Goal: Task Accomplishment & Management: Complete application form

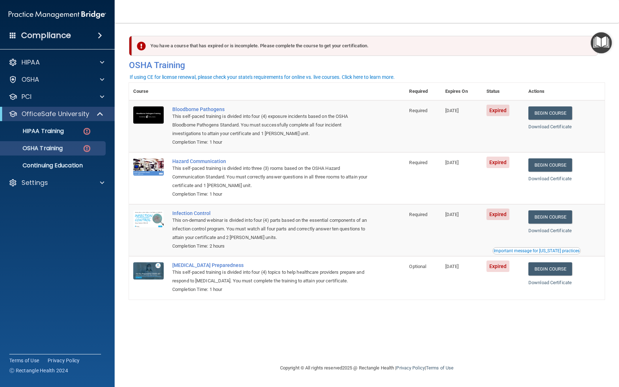
scroll to position [0, 92]
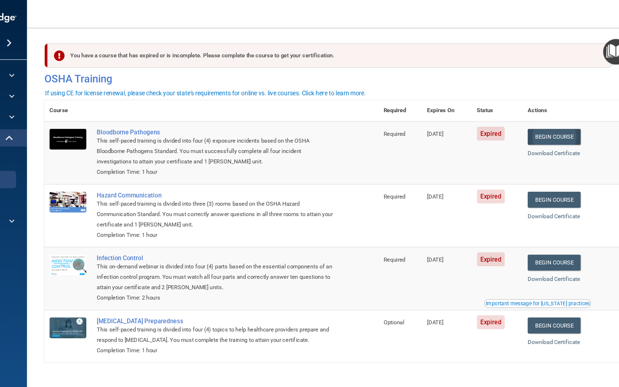
click at [528, 112] on link "Begin Course" at bounding box center [550, 112] width 44 height 13
click at [528, 115] on link "Begin Course" at bounding box center [550, 112] width 44 height 13
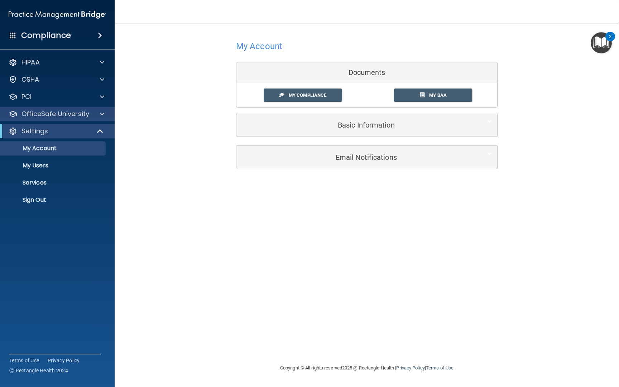
click at [101, 115] on span at bounding box center [102, 114] width 4 height 9
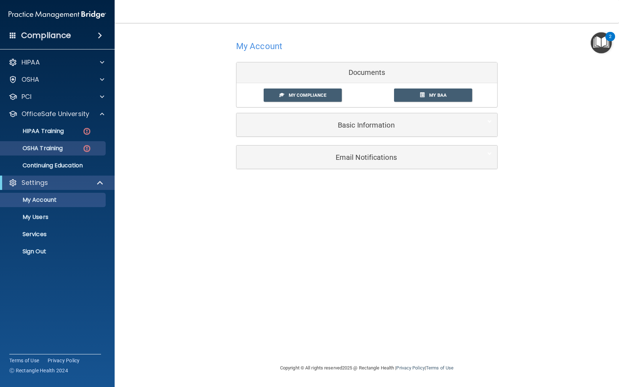
click at [63, 147] on p "OSHA Training" at bounding box center [34, 148] width 58 height 7
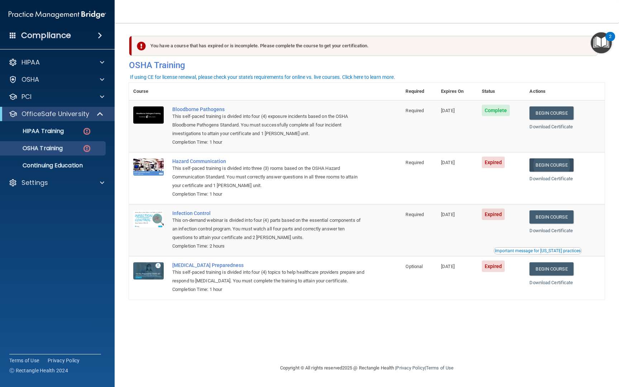
click at [552, 165] on link "Begin Course" at bounding box center [551, 164] width 44 height 13
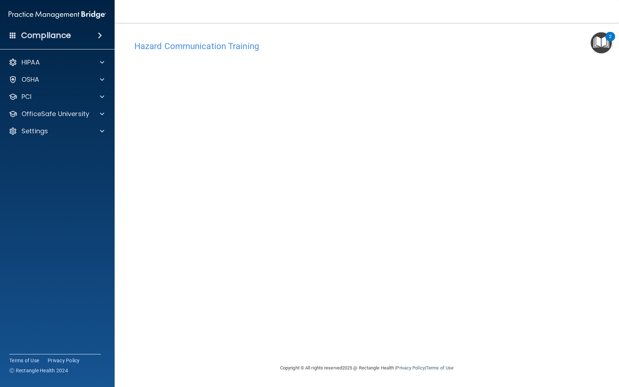
click at [594, 47] on img "Open Resource Center, 2 new notifications" at bounding box center [601, 42] width 21 height 21
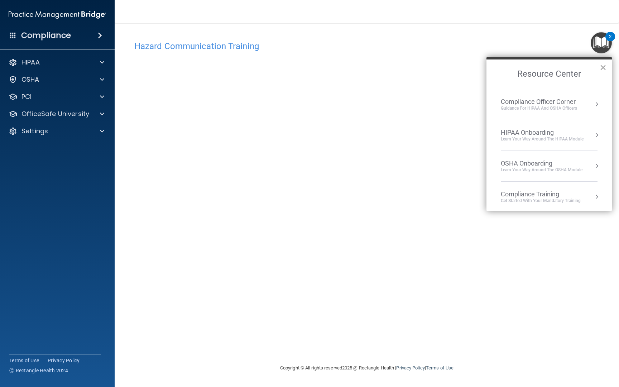
click at [602, 66] on button "×" at bounding box center [603, 67] width 7 height 11
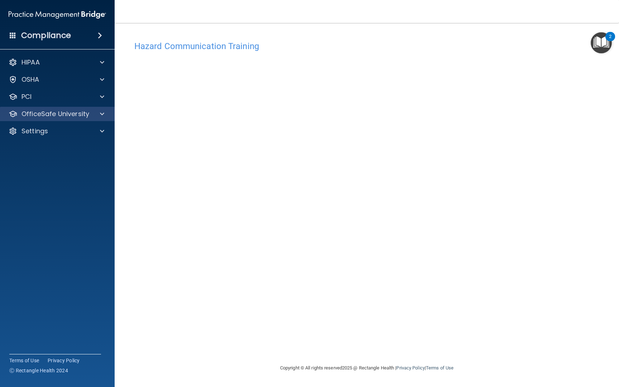
click at [55, 115] on p "OfficeSafe University" at bounding box center [55, 114] width 68 height 9
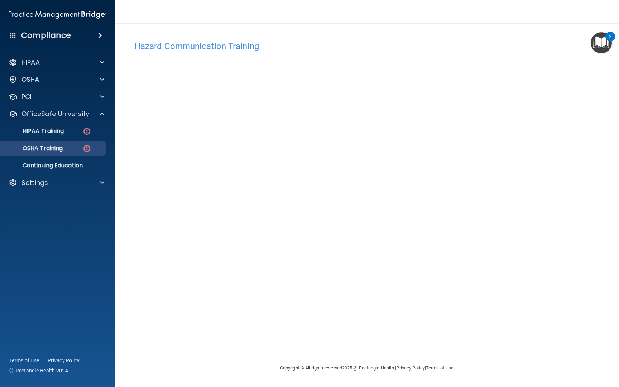
click at [45, 146] on p "OSHA Training" at bounding box center [34, 148] width 58 height 7
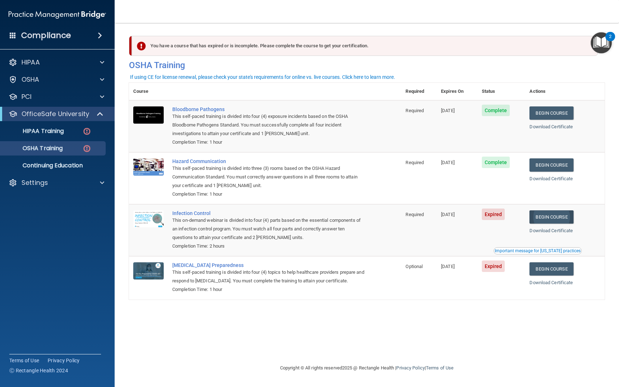
click at [548, 217] on link "Begin Course" at bounding box center [551, 216] width 44 height 13
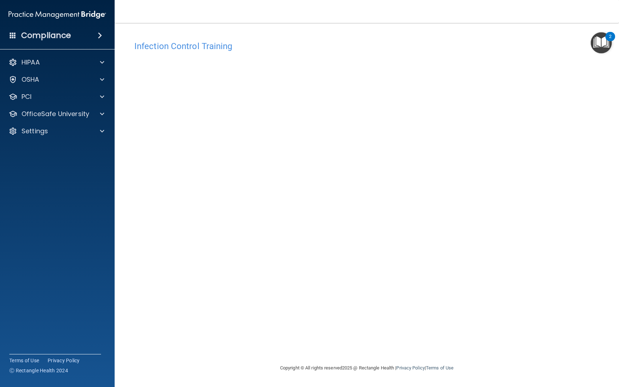
click at [93, 97] on div at bounding box center [101, 96] width 18 height 9
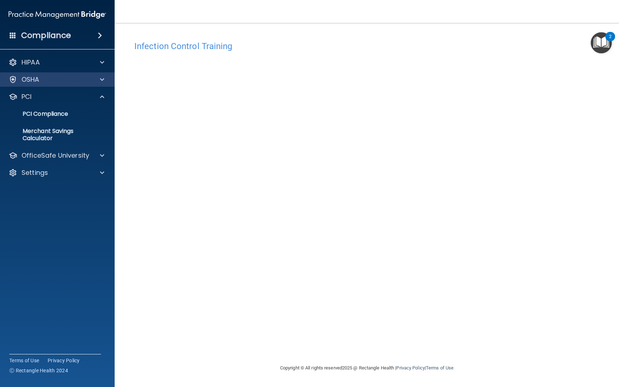
click at [101, 80] on span at bounding box center [102, 79] width 4 height 9
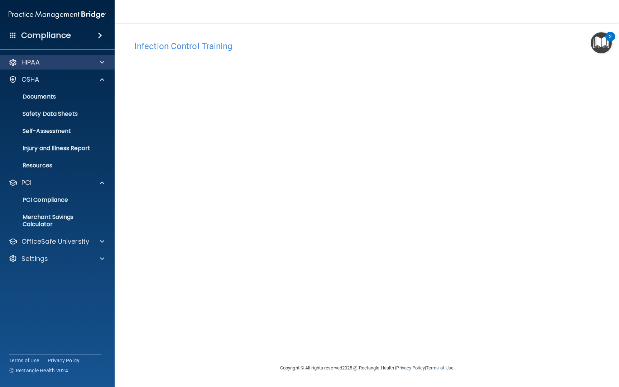
click at [99, 63] on div at bounding box center [101, 62] width 18 height 9
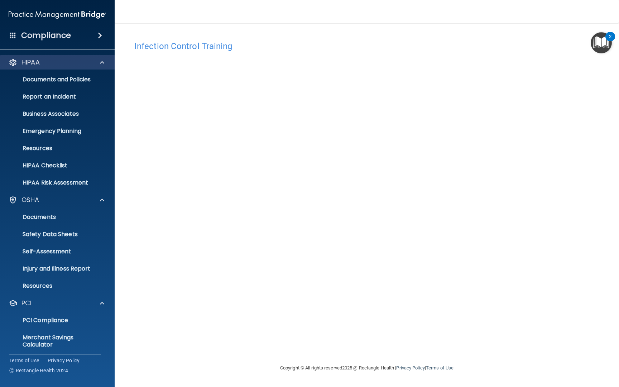
click at [99, 63] on div at bounding box center [101, 62] width 18 height 9
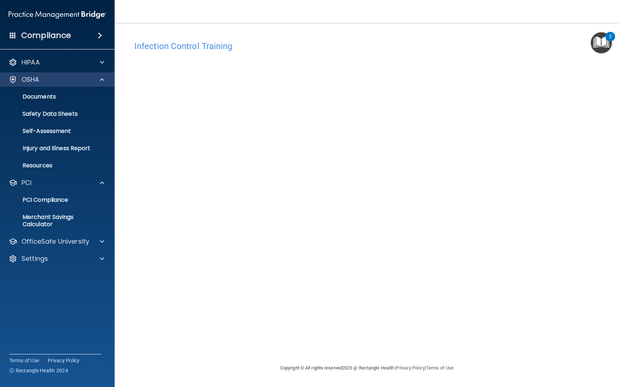
click at [102, 79] on span at bounding box center [102, 79] width 4 height 9
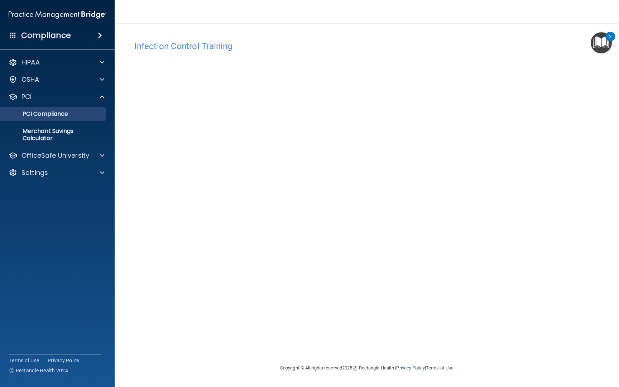
click at [48, 113] on p "PCI Compliance" at bounding box center [54, 113] width 98 height 7
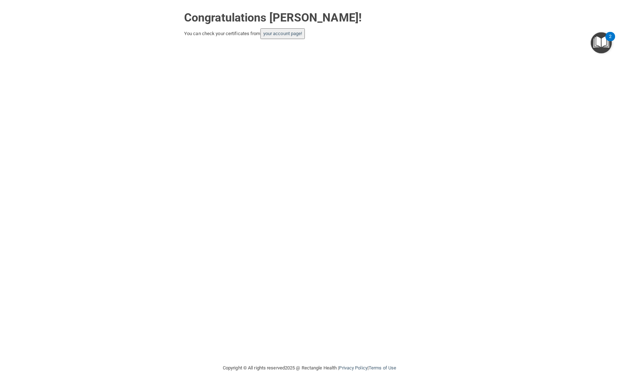
click at [316, 87] on div "Congratulations Jack Fitzgerald! You can check your certificates from your acco…" at bounding box center [309, 181] width 590 height 349
click at [292, 34] on link "your account page!" at bounding box center [282, 33] width 39 height 5
click at [282, 119] on div "Congratulations Jack Fitzgerald! You can check your certificates from your acco…" at bounding box center [309, 181] width 590 height 349
click at [294, 32] on link "your account page!" at bounding box center [282, 33] width 39 height 5
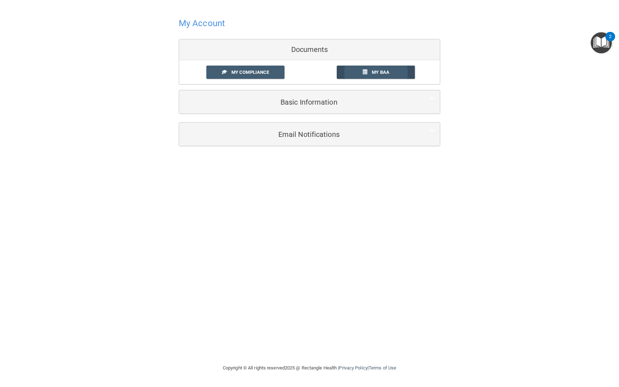
click at [357, 71] on link "My BAA" at bounding box center [376, 72] width 78 height 13
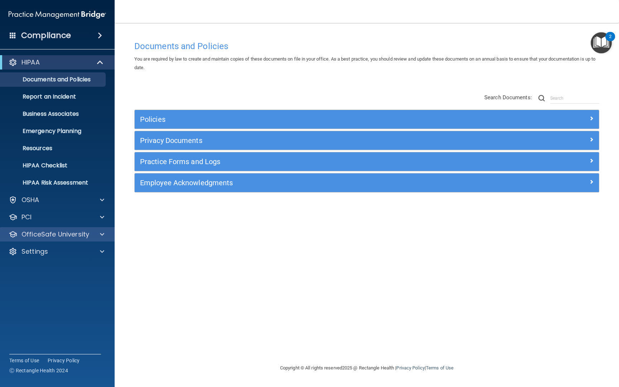
click at [100, 231] on div at bounding box center [101, 234] width 18 height 9
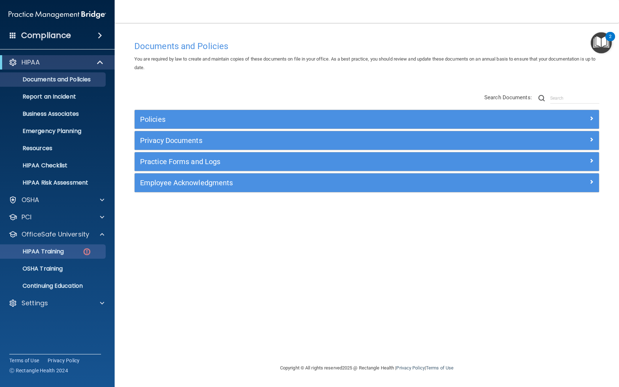
click at [64, 249] on p "HIPAA Training" at bounding box center [34, 251] width 59 height 7
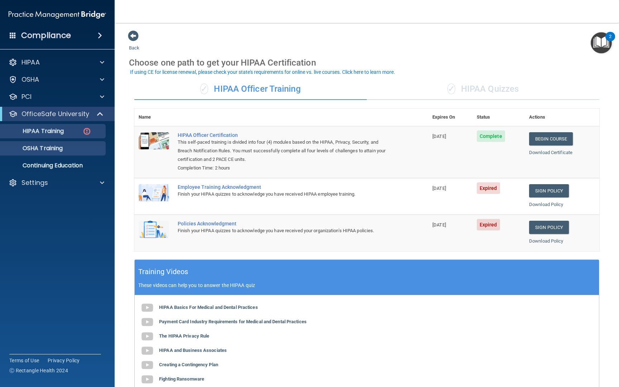
click at [66, 147] on div "OSHA Training" at bounding box center [54, 148] width 98 height 7
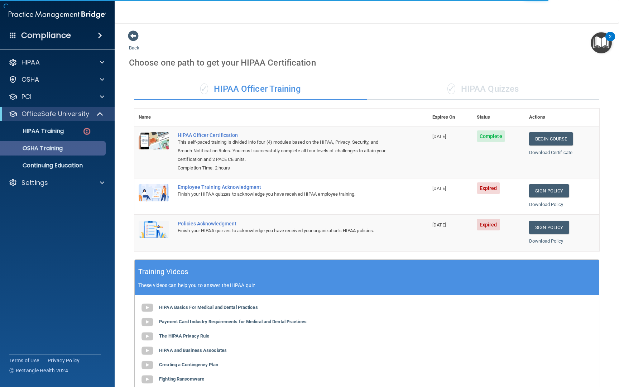
click at [63, 148] on p "OSHA Training" at bounding box center [34, 148] width 58 height 7
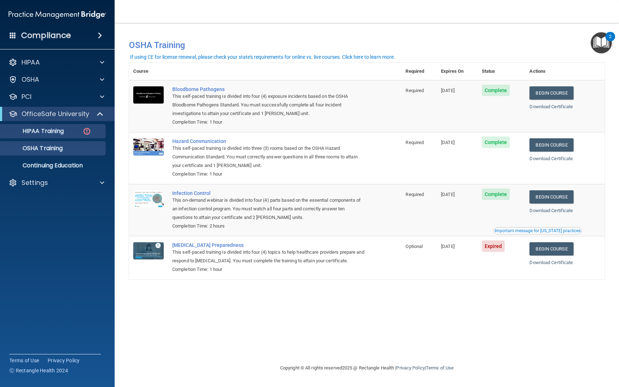
click at [64, 129] on p "HIPAA Training" at bounding box center [34, 130] width 59 height 7
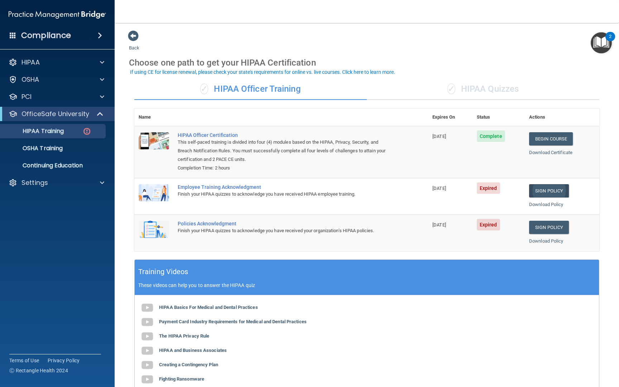
click at [548, 186] on link "Sign Policy" at bounding box center [549, 190] width 40 height 13
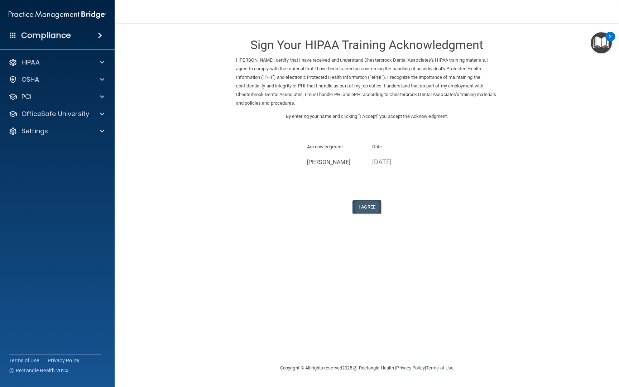
click at [366, 203] on button "I Agree" at bounding box center [366, 206] width 29 height 13
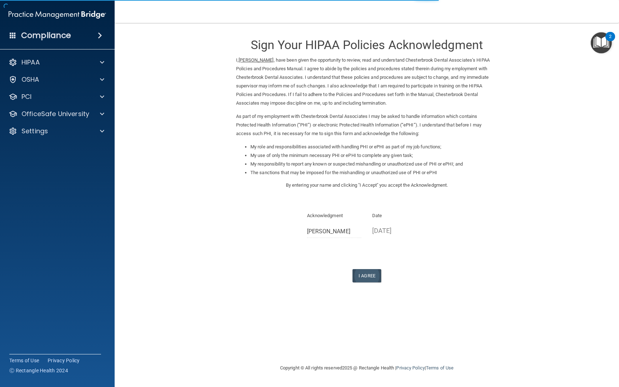
click at [366, 269] on button "I Agree" at bounding box center [366, 275] width 29 height 13
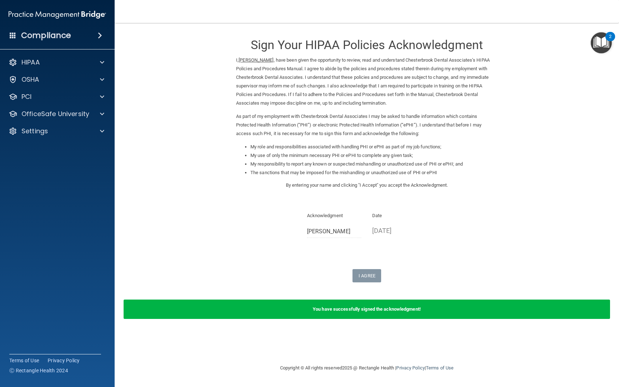
click at [265, 212] on div "Acknowledgment [PERSON_NAME] Date [DATE]" at bounding box center [366, 227] width 261 height 32
click at [83, 116] on p "OfficeSafe University" at bounding box center [55, 114] width 68 height 9
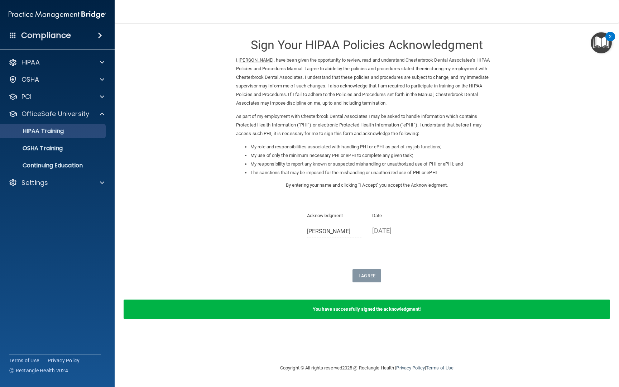
click at [57, 130] on p "HIPAA Training" at bounding box center [34, 130] width 59 height 7
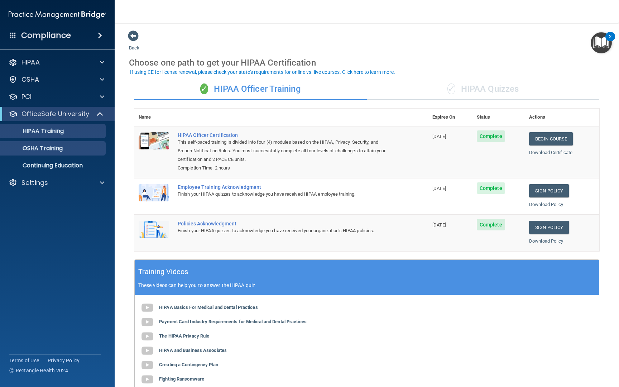
click at [60, 149] on p "OSHA Training" at bounding box center [34, 148] width 58 height 7
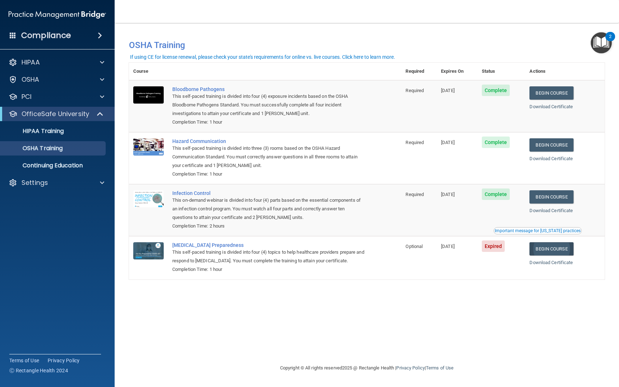
click at [552, 243] on link "Begin Course" at bounding box center [551, 248] width 44 height 13
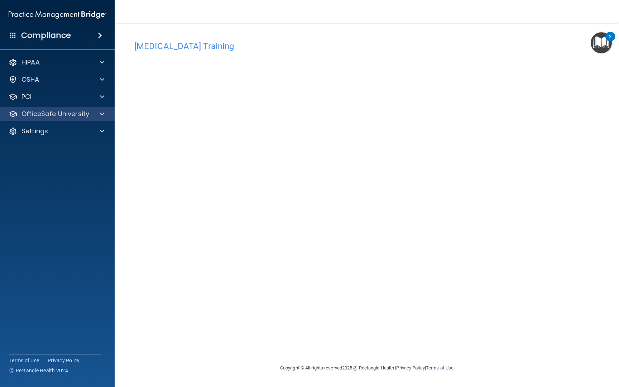
click at [69, 115] on p "OfficeSafe University" at bounding box center [55, 114] width 68 height 9
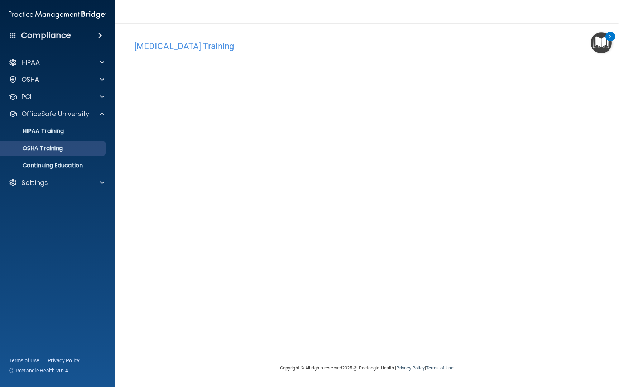
click at [50, 147] on p "OSHA Training" at bounding box center [34, 148] width 58 height 7
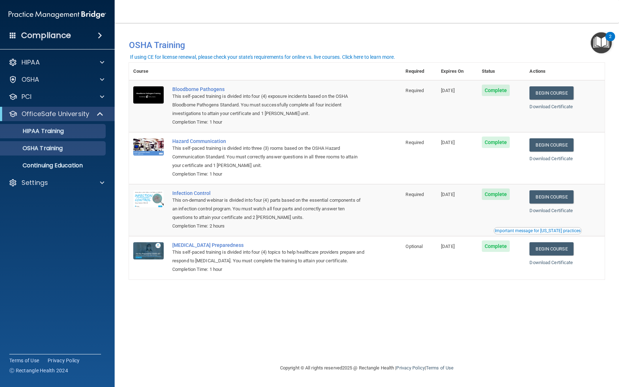
click at [46, 133] on p "HIPAA Training" at bounding box center [34, 130] width 59 height 7
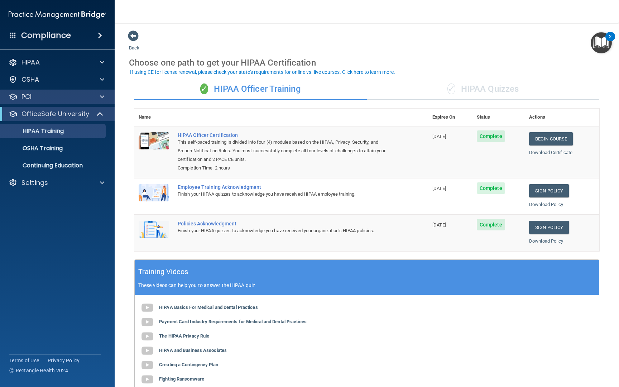
click at [101, 96] on span at bounding box center [102, 96] width 4 height 9
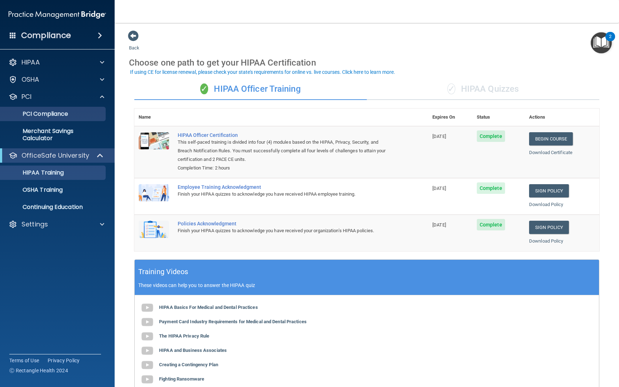
click at [68, 112] on p "PCI Compliance" at bounding box center [54, 113] width 98 height 7
click at [101, 96] on span at bounding box center [102, 96] width 4 height 9
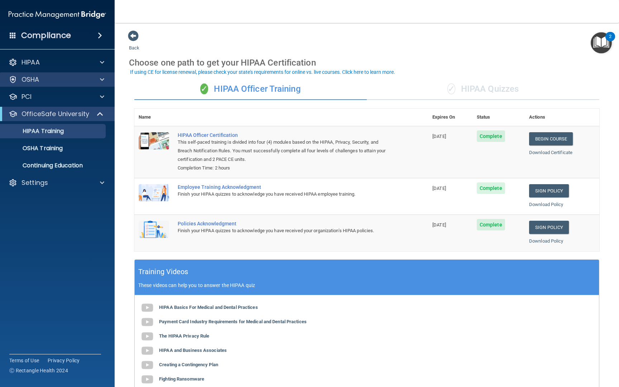
click at [102, 79] on span at bounding box center [102, 79] width 4 height 9
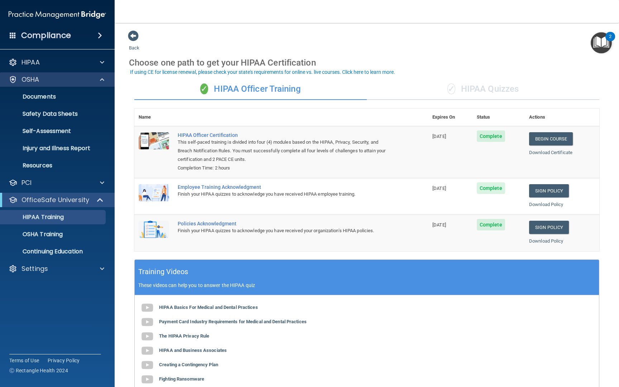
click at [102, 79] on span at bounding box center [102, 79] width 4 height 9
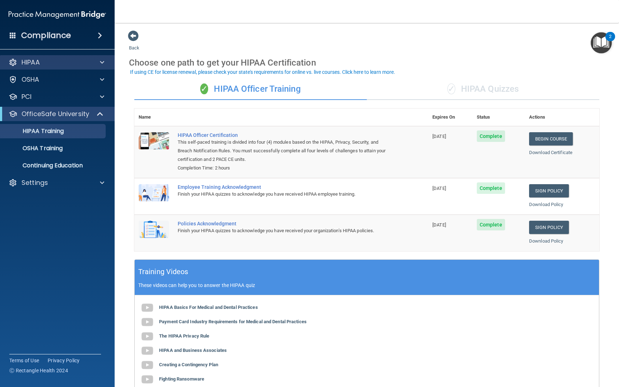
click at [102, 61] on span at bounding box center [102, 62] width 4 height 9
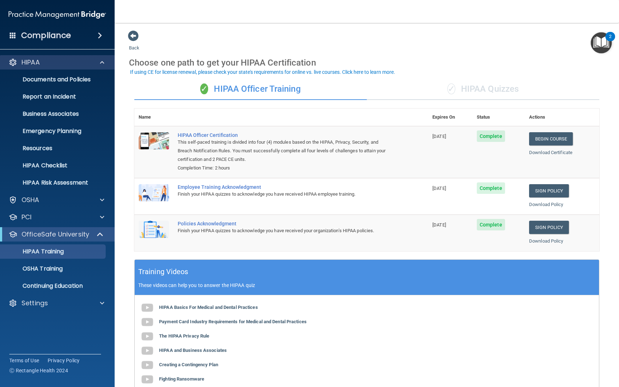
click at [101, 61] on span at bounding box center [102, 62] width 4 height 9
